Goal: Navigation & Orientation: Find specific page/section

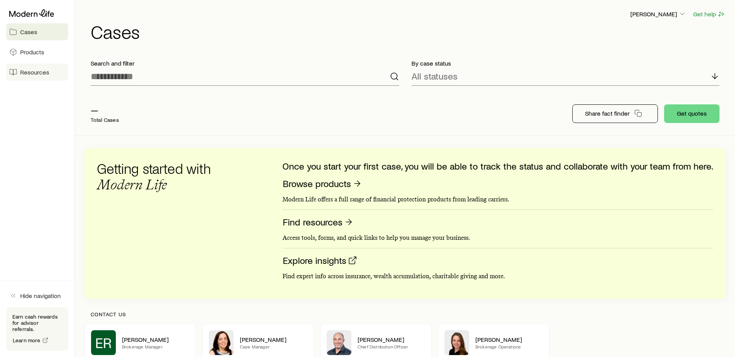
click at [30, 68] on link "Resources" at bounding box center [37, 72] width 62 height 17
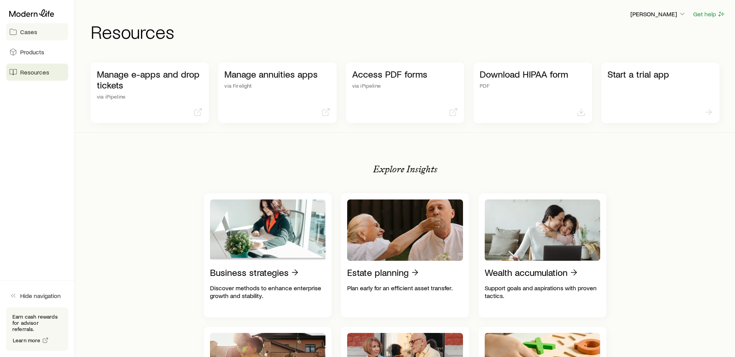
click at [27, 30] on span "Cases" at bounding box center [28, 32] width 17 height 8
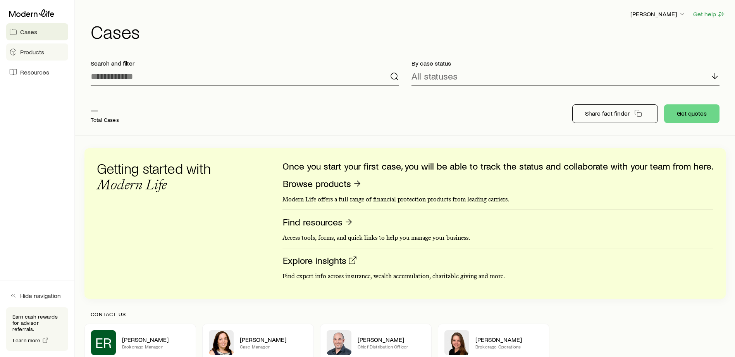
click at [52, 56] on link "Products" at bounding box center [37, 51] width 62 height 17
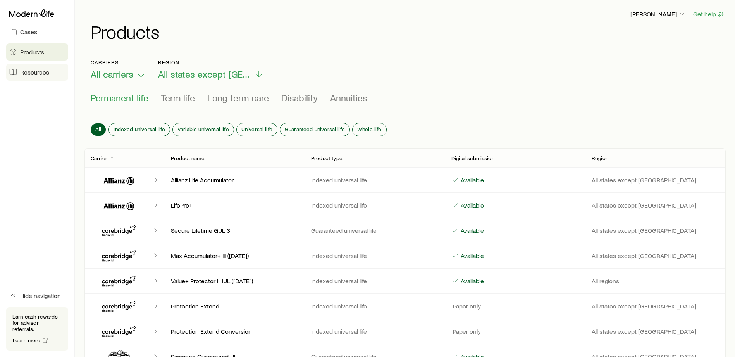
click at [52, 73] on link "Resources" at bounding box center [37, 72] width 62 height 17
